Goal: Task Accomplishment & Management: Complete application form

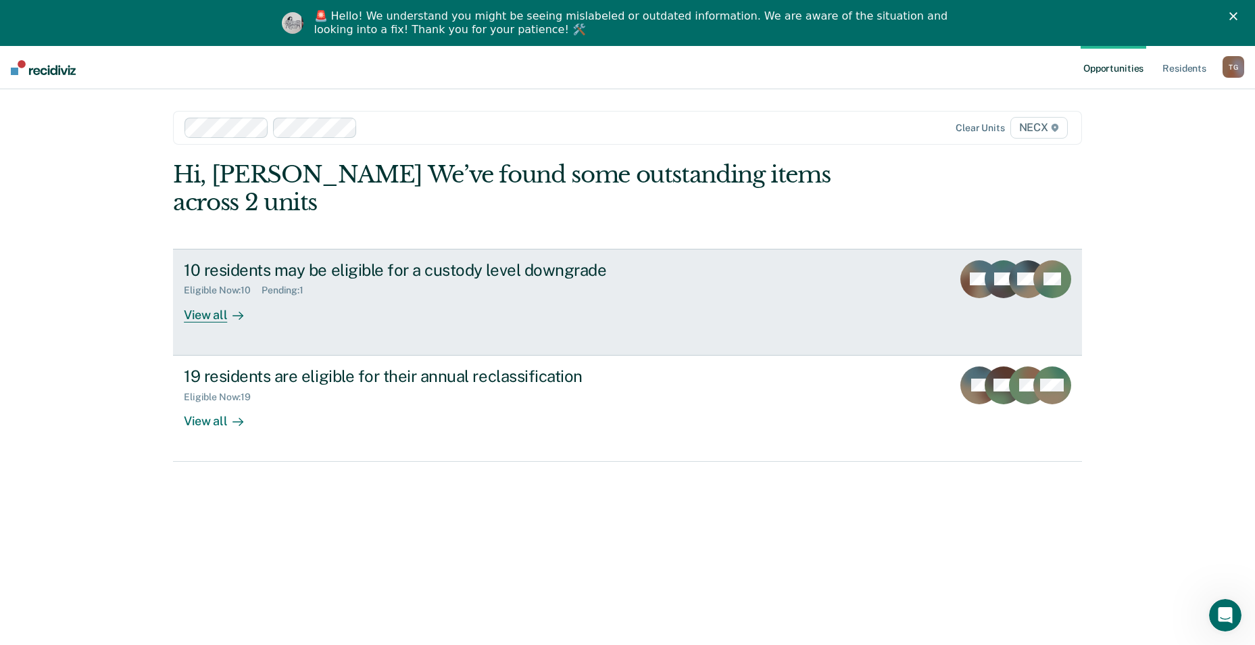
click at [314, 283] on div "10 residents may be eligible for a custody level downgrade Eligible Now : 10 Pe…" at bounding box center [437, 291] width 507 height 62
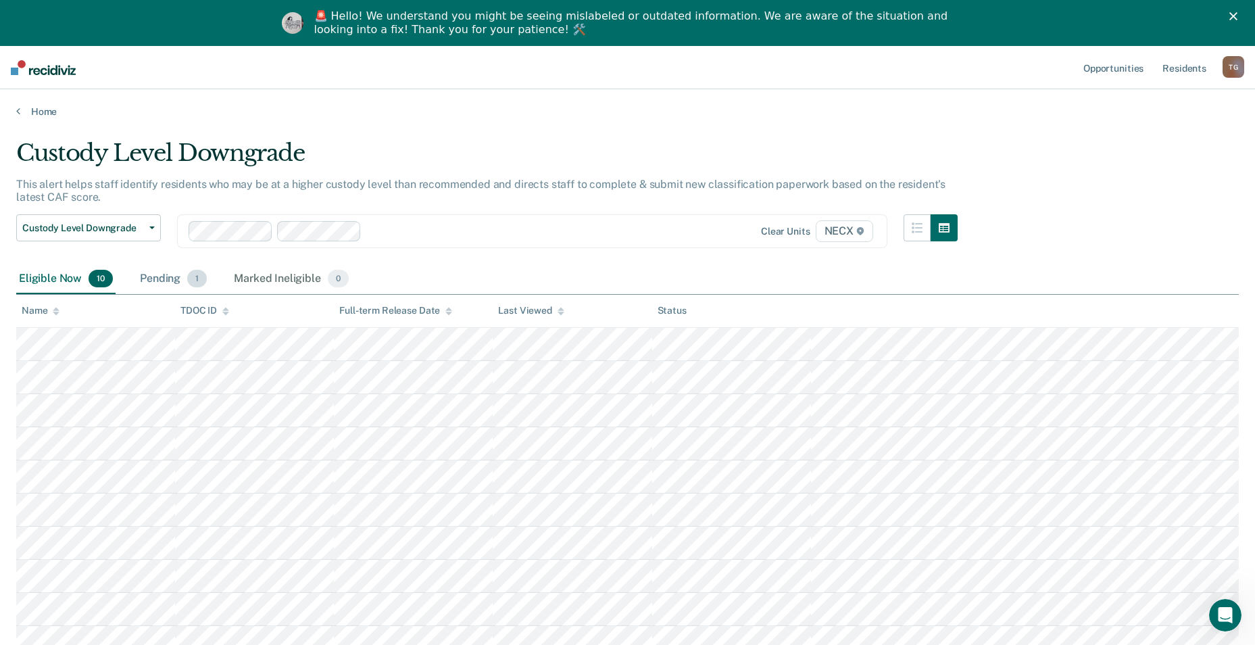
click at [156, 281] on div "Pending 1" at bounding box center [173, 279] width 72 height 30
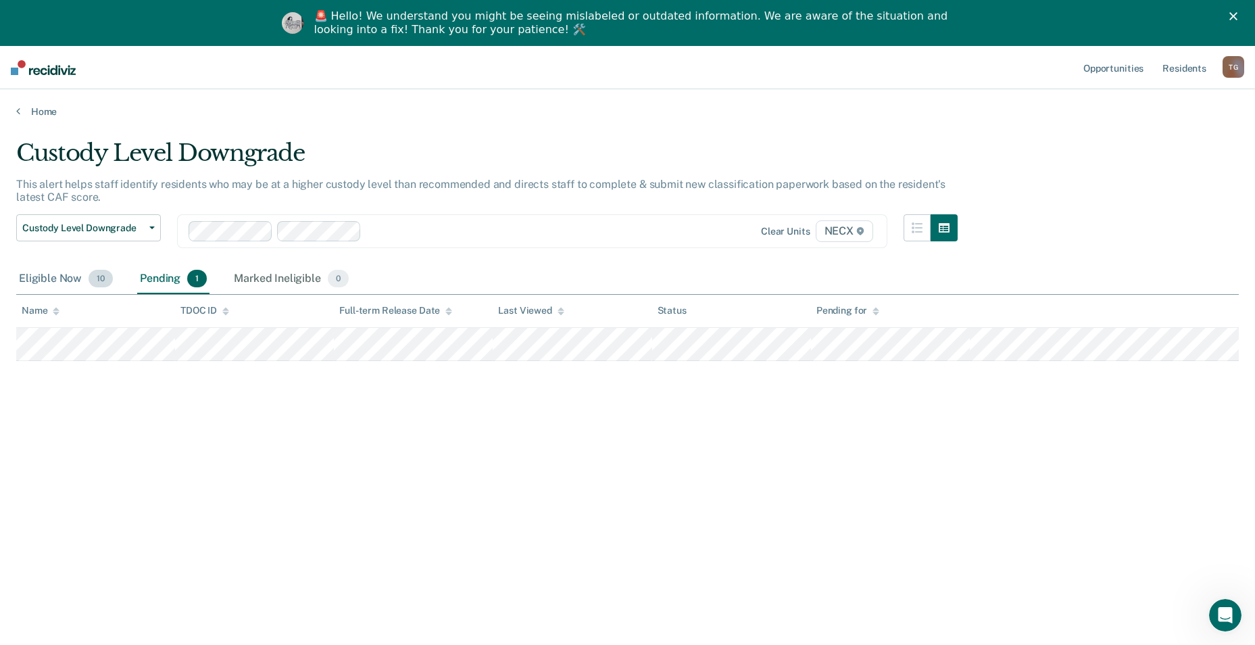
click at [23, 281] on div "Eligible Now 10" at bounding box center [65, 279] width 99 height 30
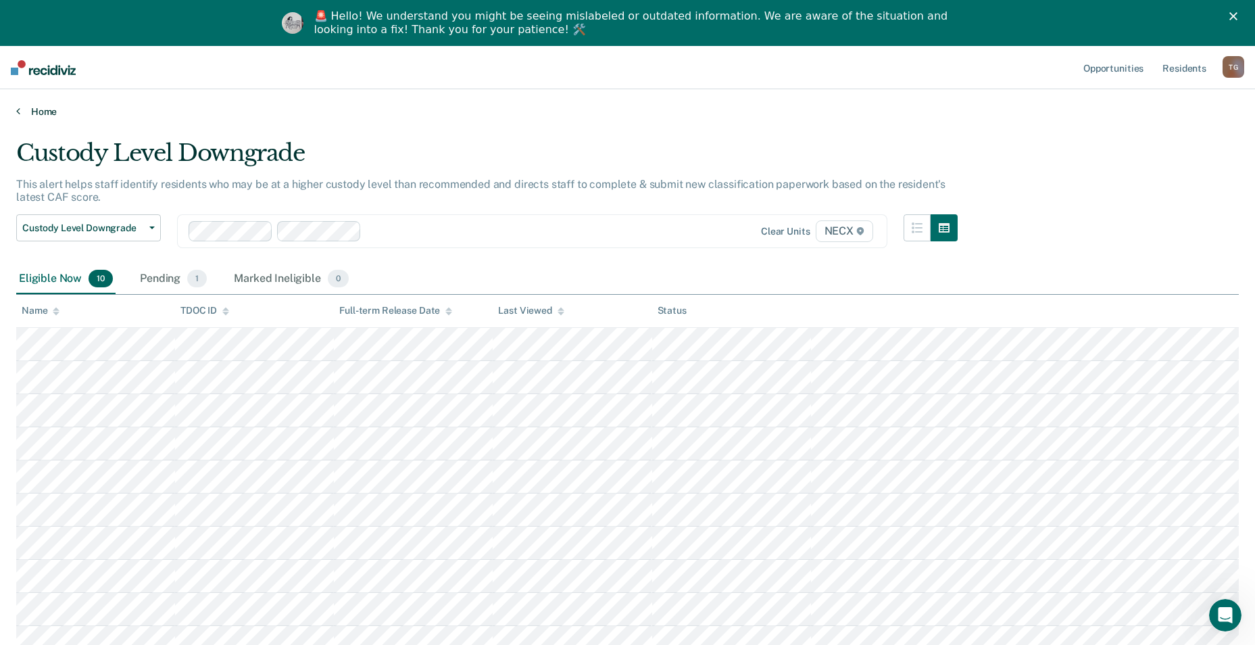
click at [43, 116] on link "Home" at bounding box center [627, 111] width 1222 height 12
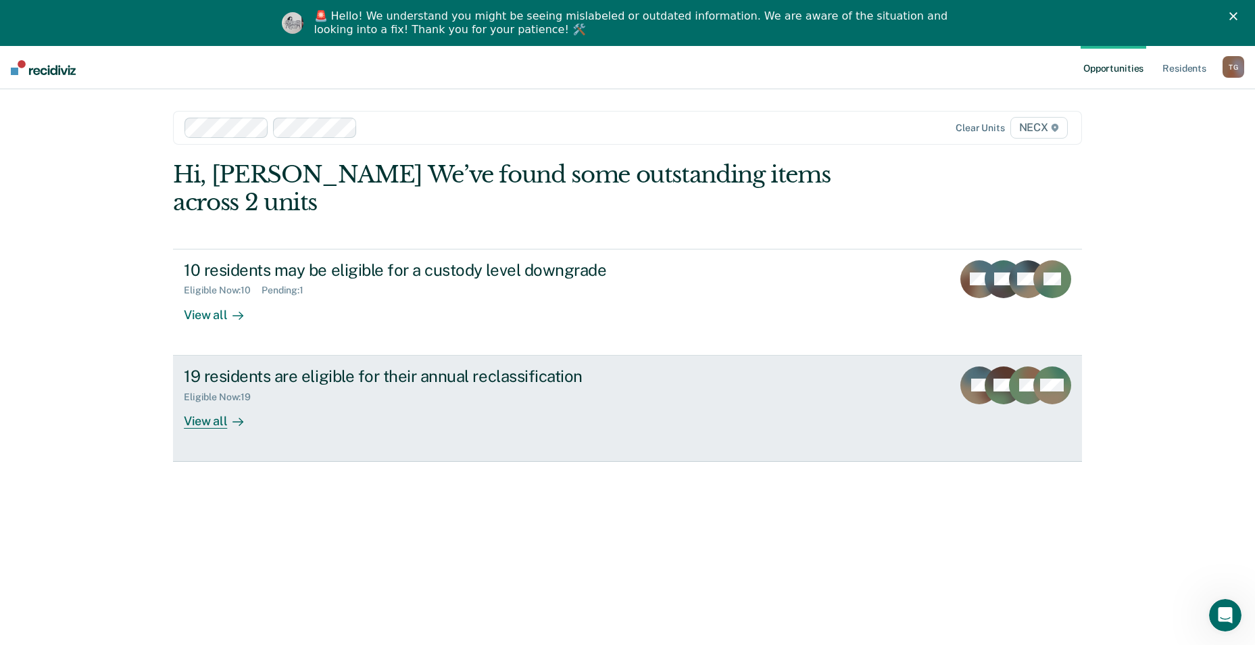
click at [289, 411] on link "19 residents are eligible for their annual reclassification Eligible Now : 19 V…" at bounding box center [627, 408] width 909 height 106
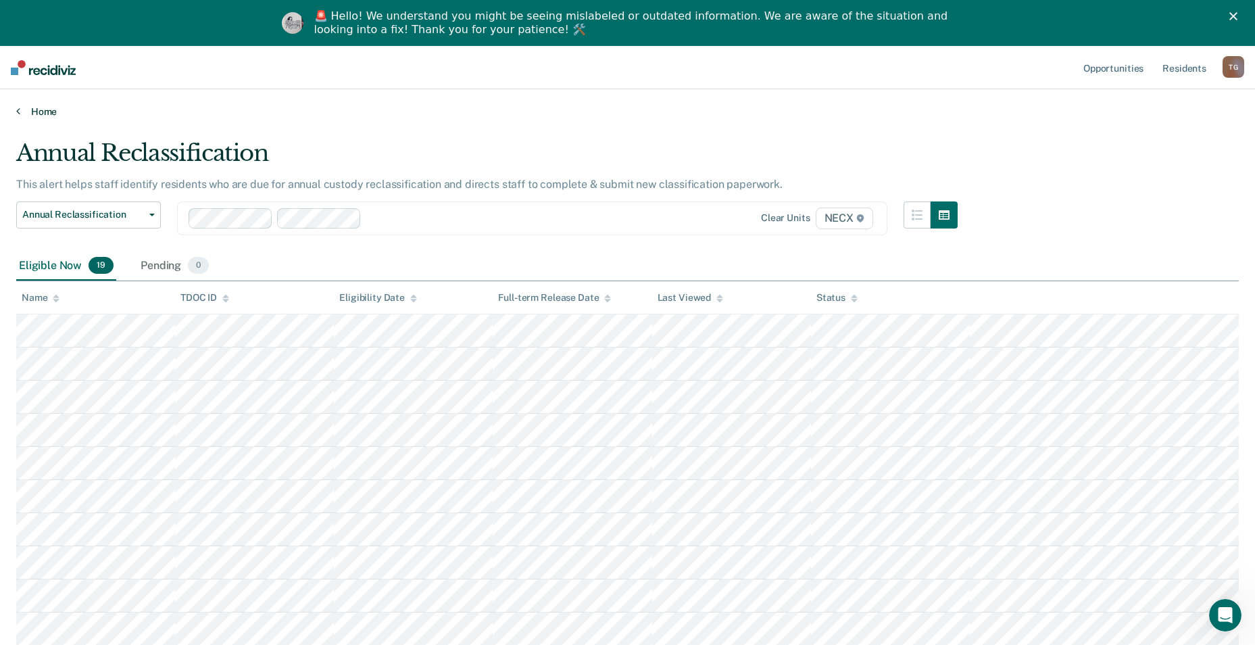
click at [30, 112] on link "Home" at bounding box center [627, 111] width 1222 height 12
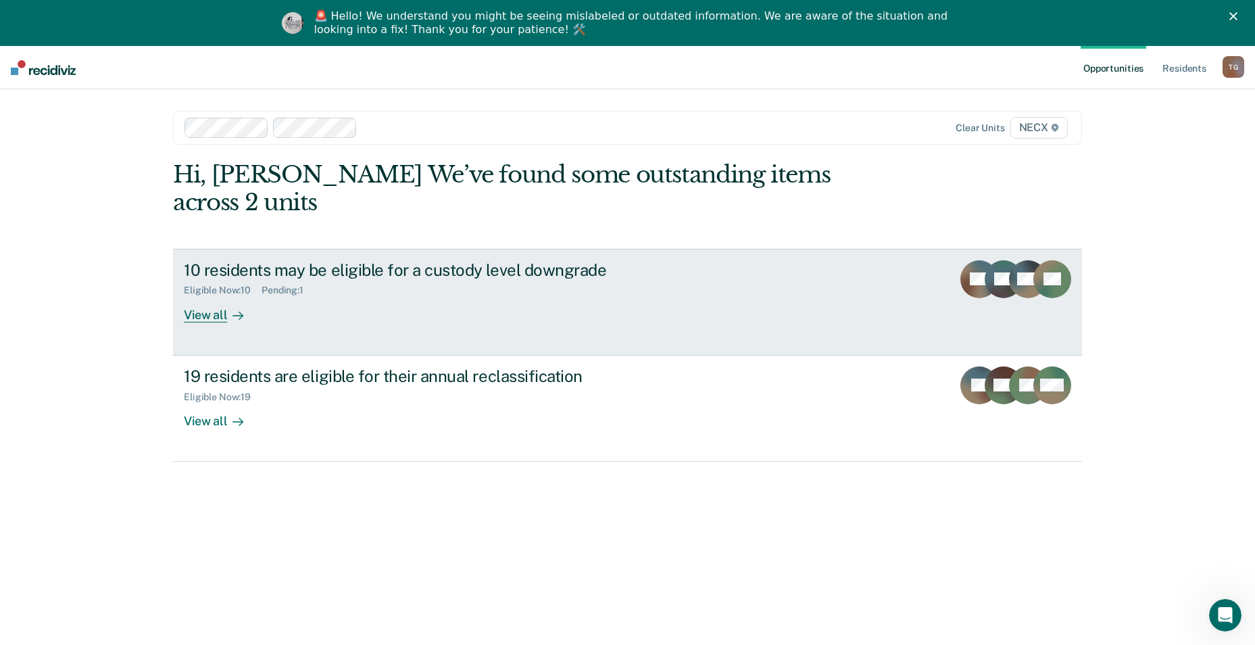
click at [307, 293] on div "10 residents may be eligible for a custody level downgrade Eligible Now : 10 Pe…" at bounding box center [437, 291] width 507 height 62
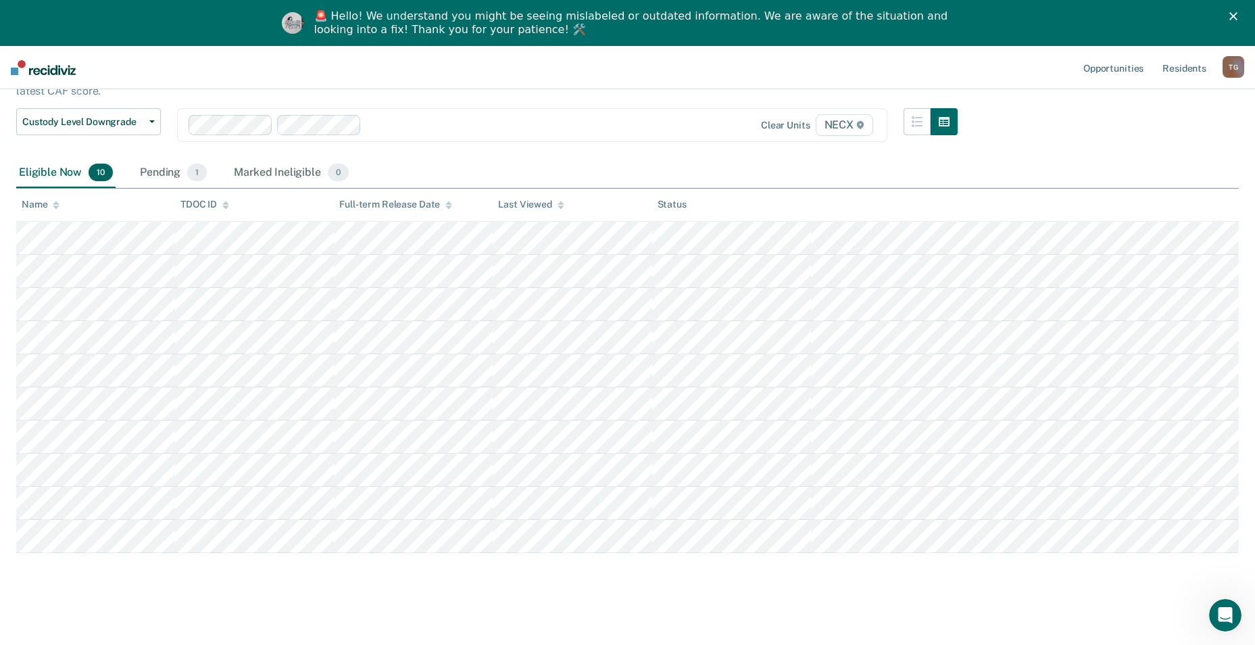
scroll to position [111, 0]
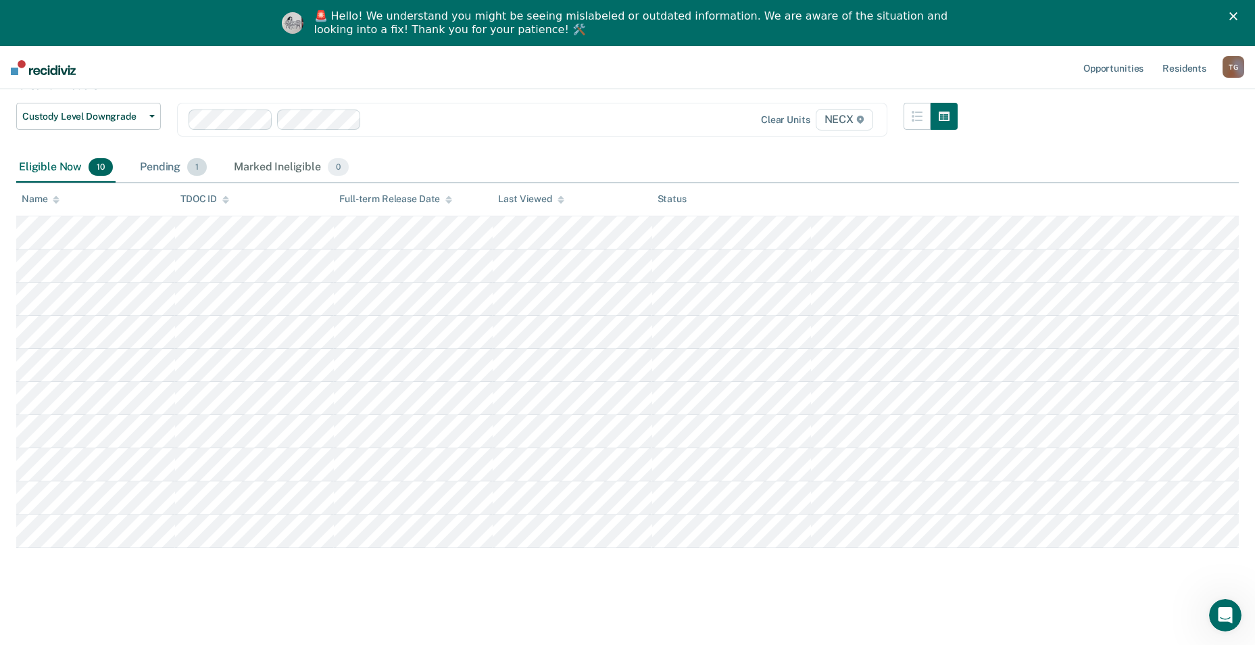
click at [154, 174] on div "Pending 1" at bounding box center [173, 168] width 72 height 30
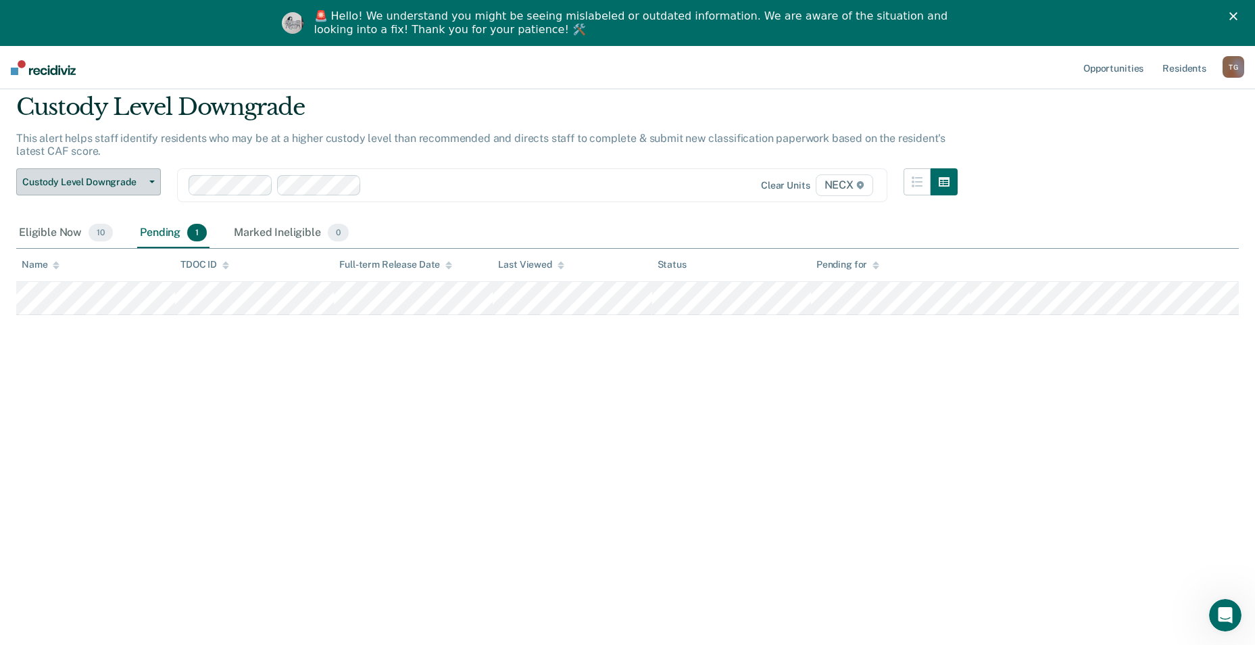
scroll to position [46, 0]
click at [47, 234] on div "Eligible Now 10" at bounding box center [65, 233] width 99 height 30
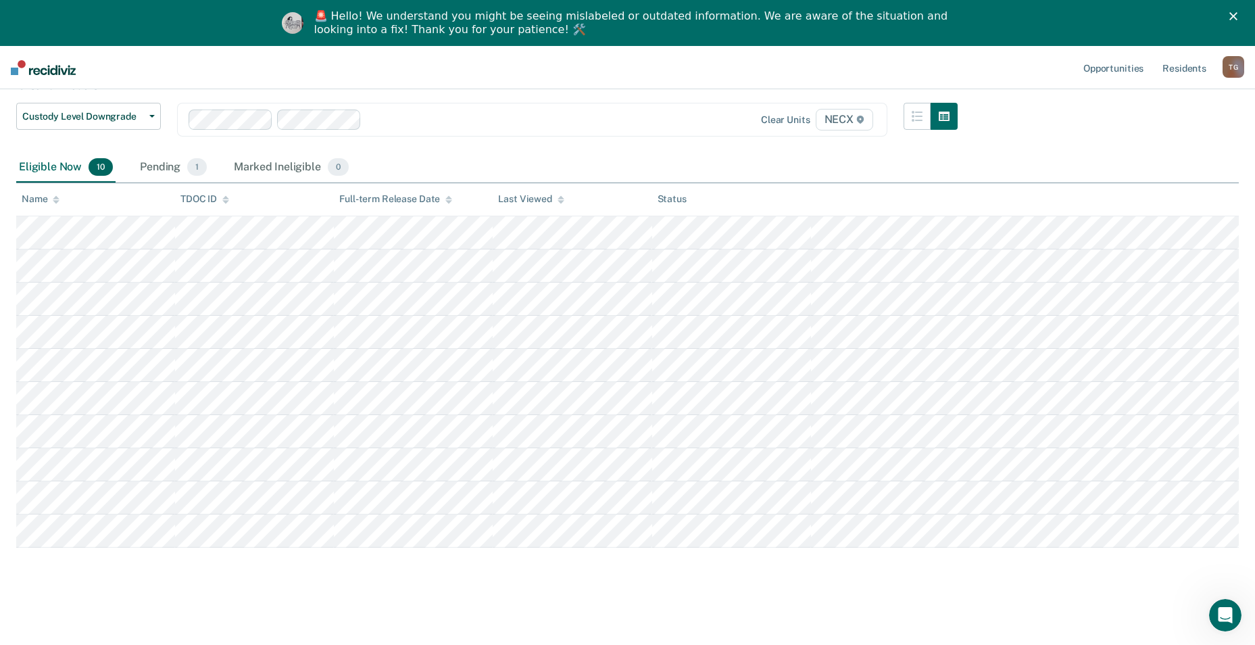
scroll to position [0, 0]
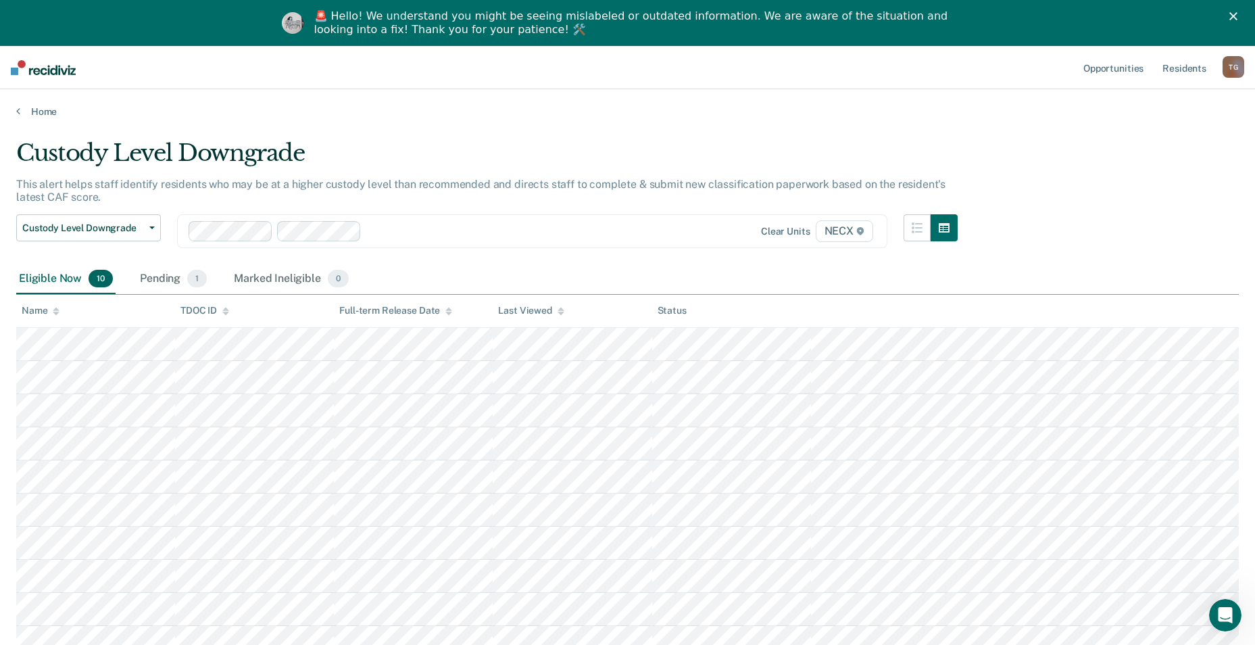
click at [24, 120] on main "Custody Level Downgrade This alert helps staff identify residents who may be at…" at bounding box center [627, 435] width 1255 height 635
drag, startPoint x: 24, startPoint y: 120, endPoint x: 22, endPoint y: 112, distance: 7.7
click at [22, 112] on link "Home" at bounding box center [627, 111] width 1222 height 12
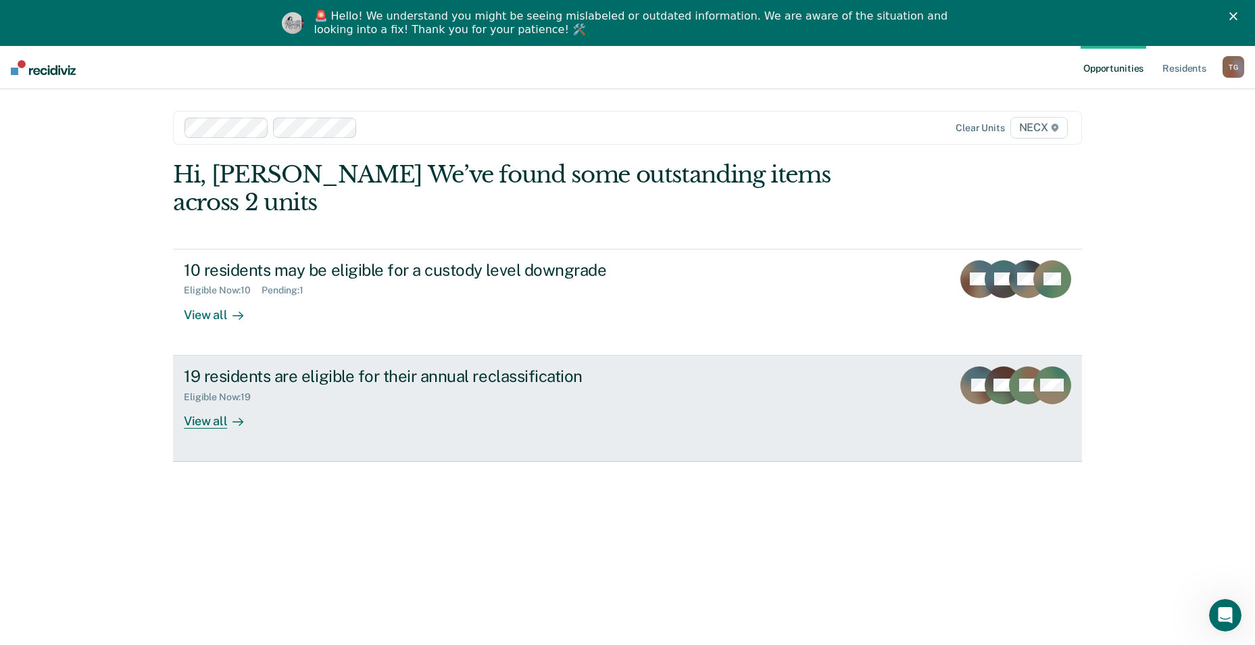
click at [332, 380] on div "19 residents are eligible for their annual reclassification Eligible Now : 19 V…" at bounding box center [437, 397] width 507 height 62
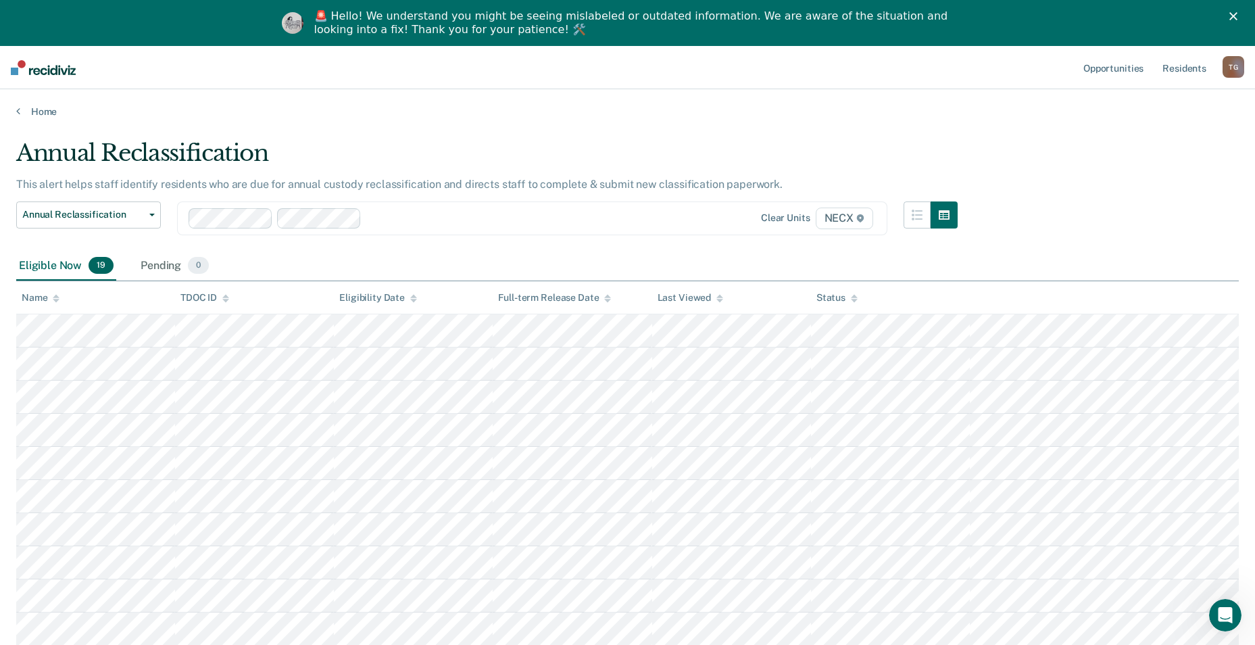
click at [16, 116] on div "Home" at bounding box center [627, 103] width 1255 height 28
click at [26, 114] on link "Home" at bounding box center [627, 111] width 1222 height 12
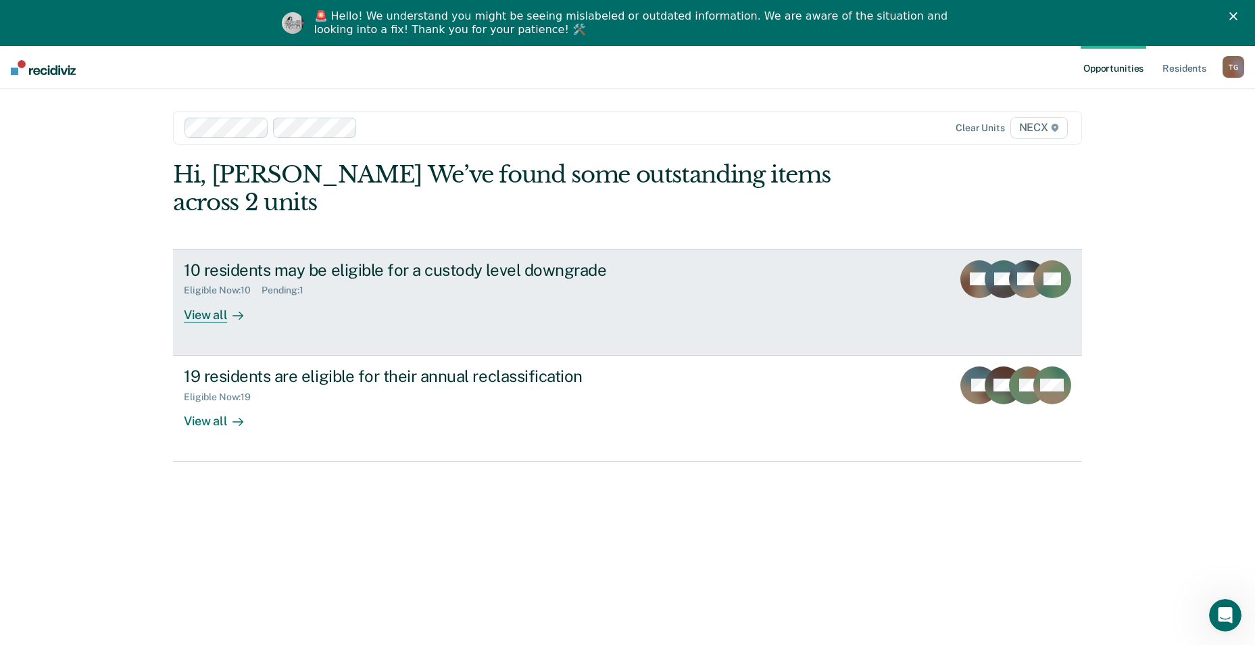
click at [287, 272] on div "10 residents may be eligible for a custody level downgrade Eligible Now : 10 Pe…" at bounding box center [437, 291] width 507 height 62
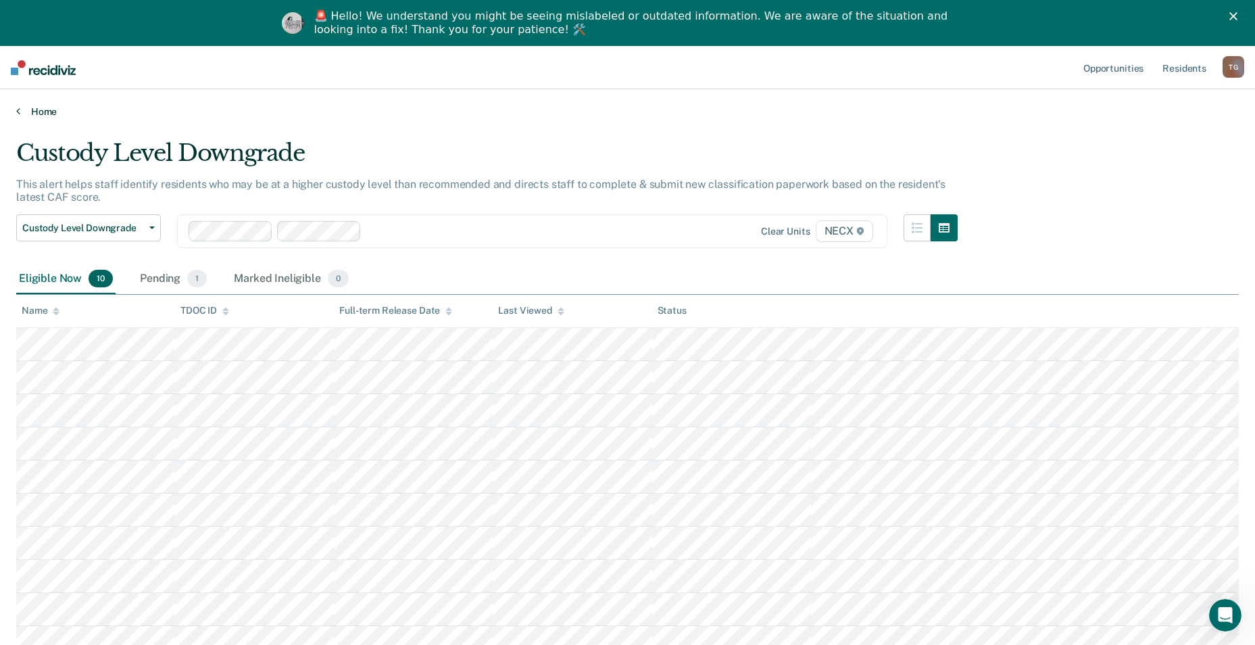
click at [23, 114] on link "Home" at bounding box center [627, 111] width 1222 height 12
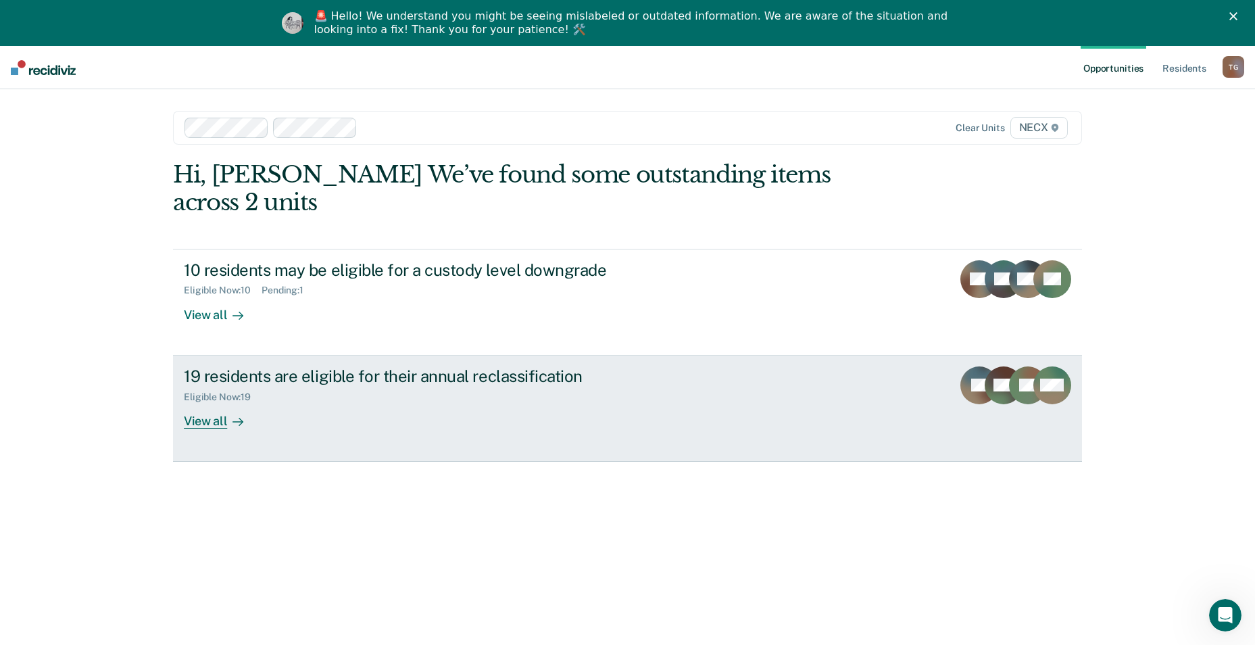
click at [330, 376] on div "19 residents are eligible for their annual reclassification Eligible Now : 19 V…" at bounding box center [437, 397] width 507 height 62
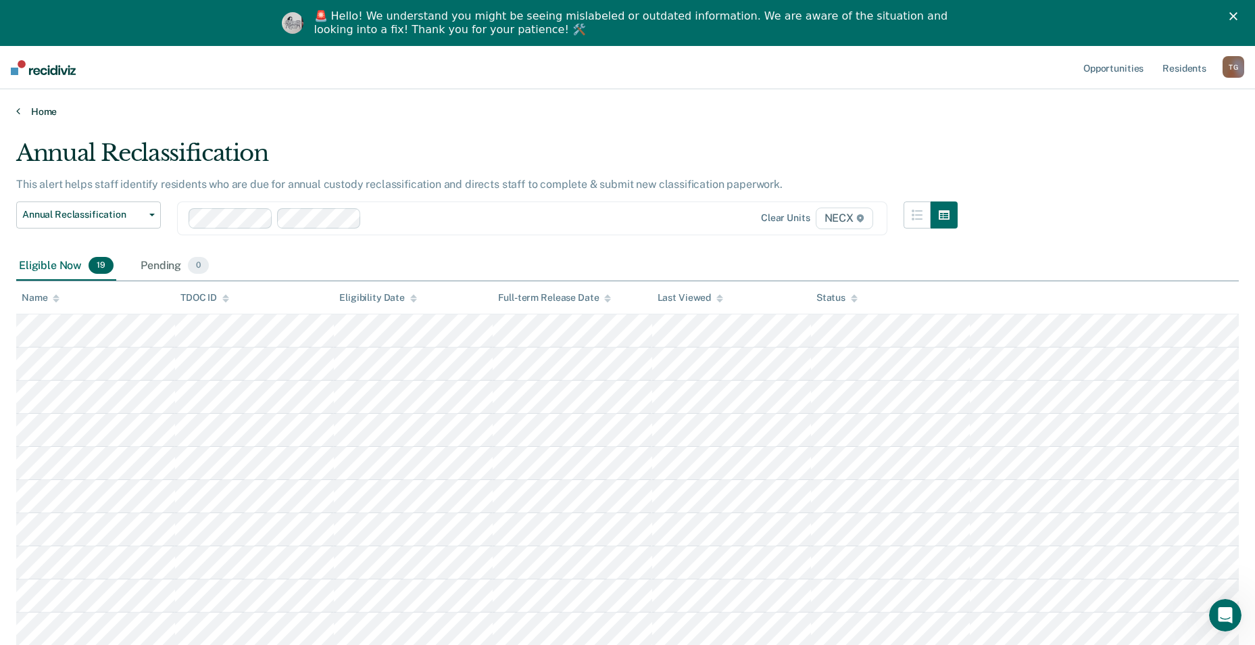
click at [17, 116] on icon at bounding box center [18, 110] width 4 height 11
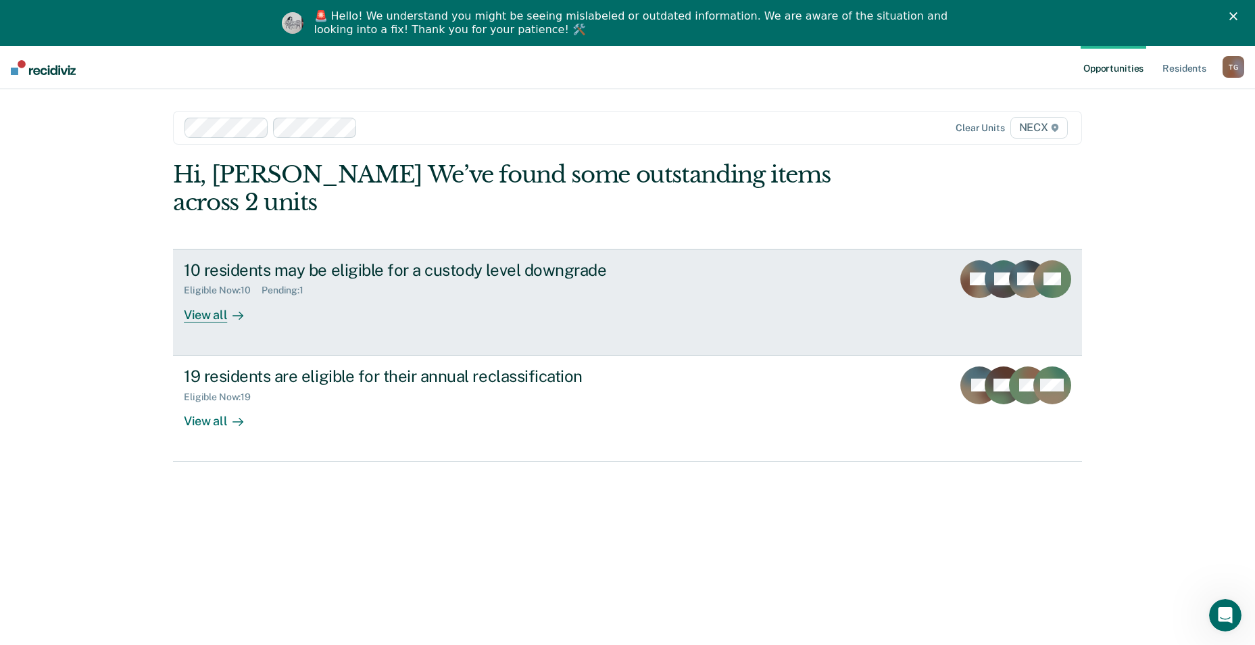
click at [332, 277] on div "10 residents may be eligible for a custody level downgrade Eligible Now : 10 Pe…" at bounding box center [437, 291] width 507 height 62
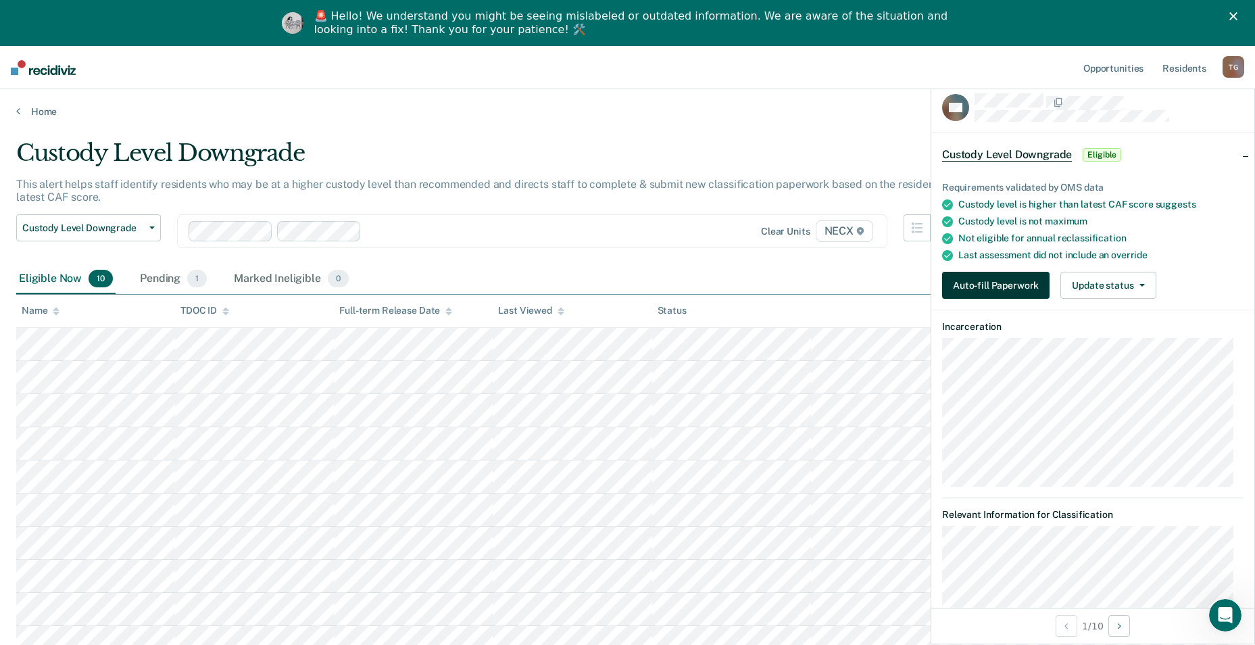
click at [976, 278] on button "Auto-fill Paperwork" at bounding box center [995, 285] width 107 height 27
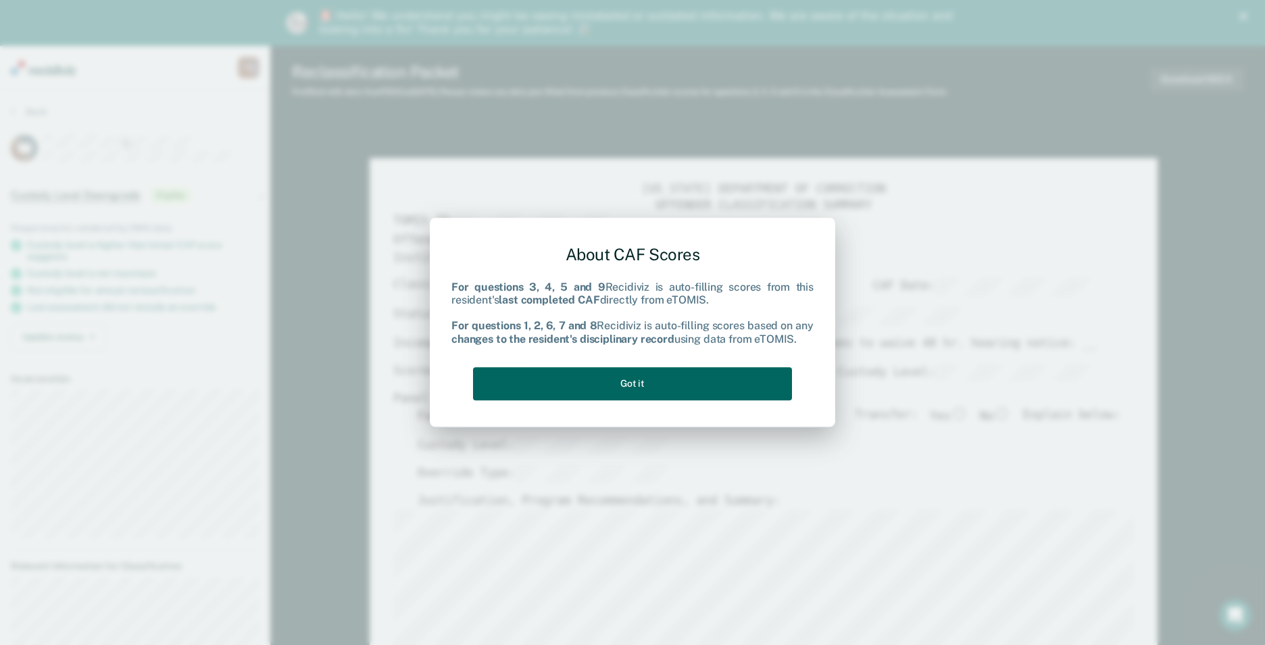
click at [611, 380] on button "Got it" at bounding box center [632, 383] width 319 height 33
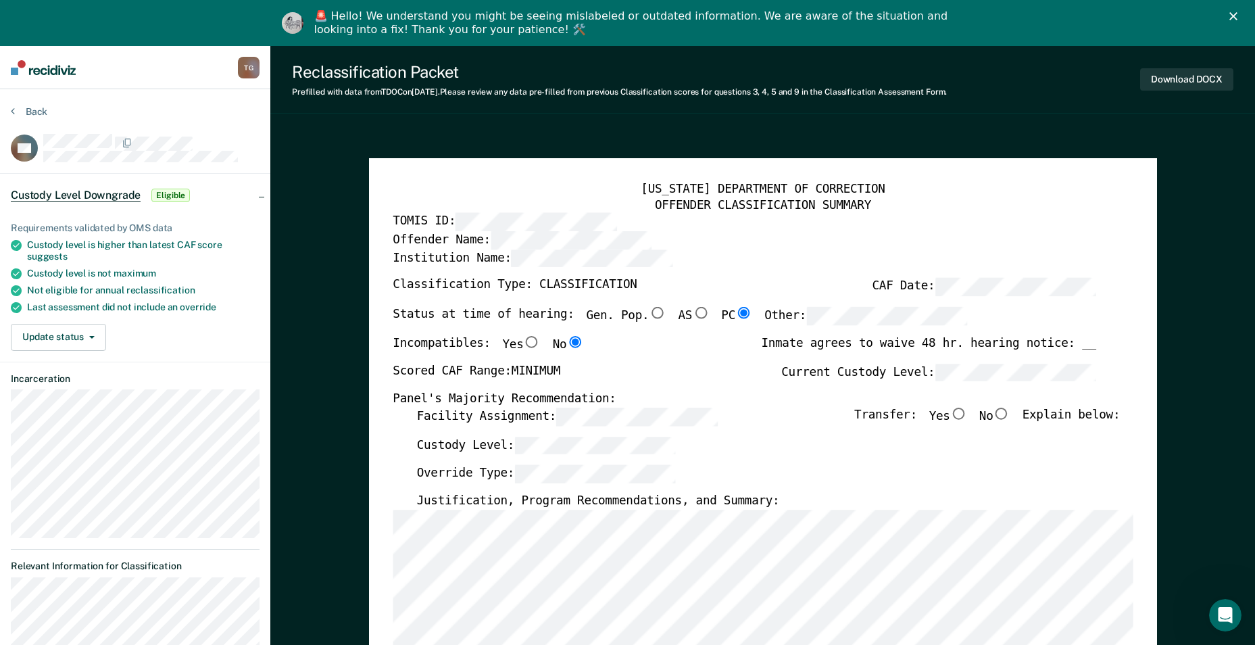
click at [1010, 412] on input "No" at bounding box center [1002, 413] width 18 height 12
type textarea "x"
radio input "true"
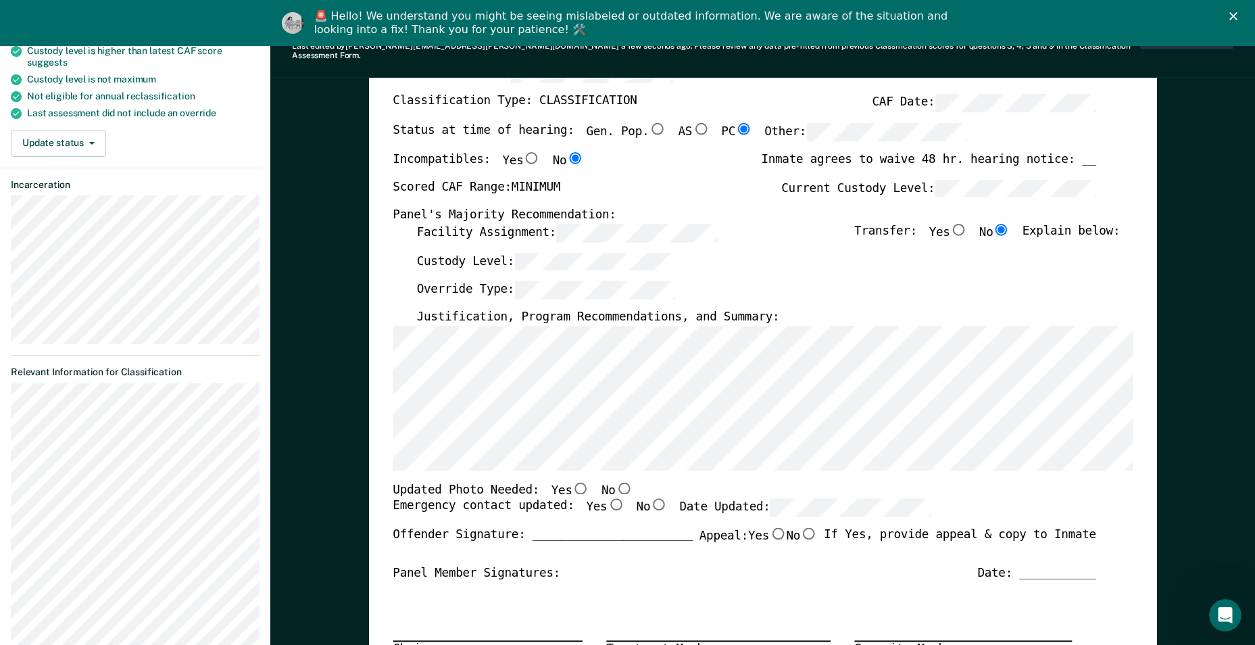
scroll to position [203, 0]
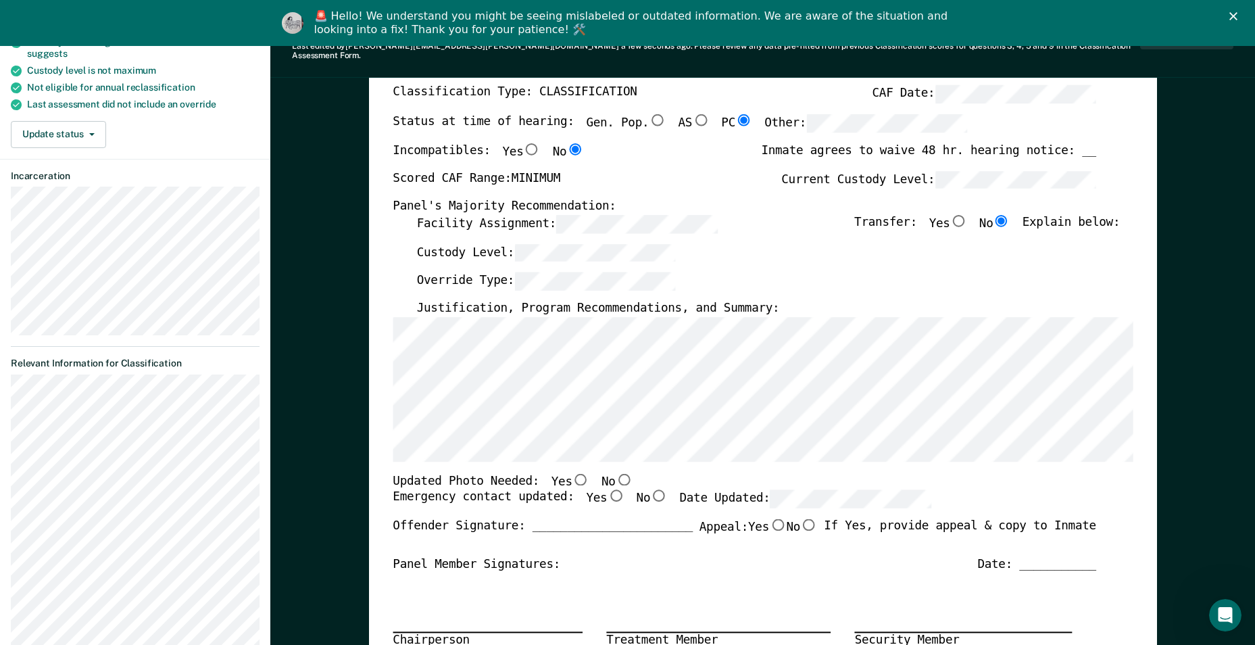
click at [650, 490] on input "No" at bounding box center [659, 496] width 18 height 12
type textarea "x"
radio input "true"
click at [607, 490] on input "Yes" at bounding box center [616, 496] width 18 height 12
type textarea "x"
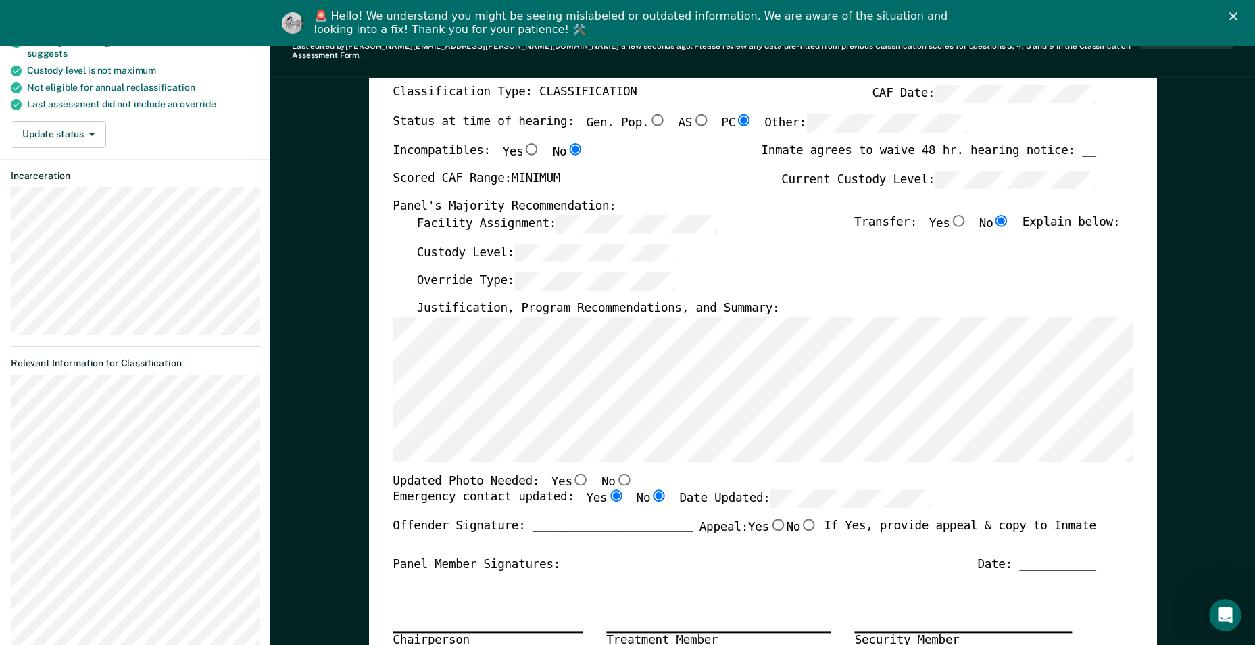
radio input "true"
radio input "false"
type textarea "x"
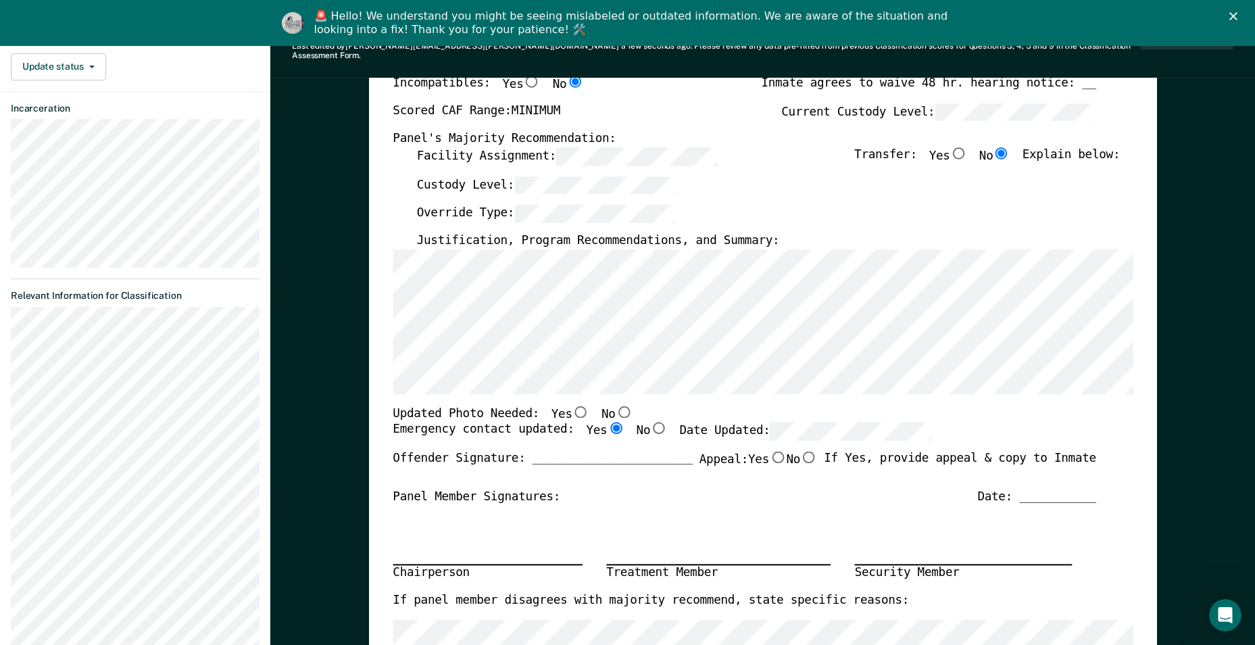
scroll to position [0, 0]
